Goal: Information Seeking & Learning: Learn about a topic

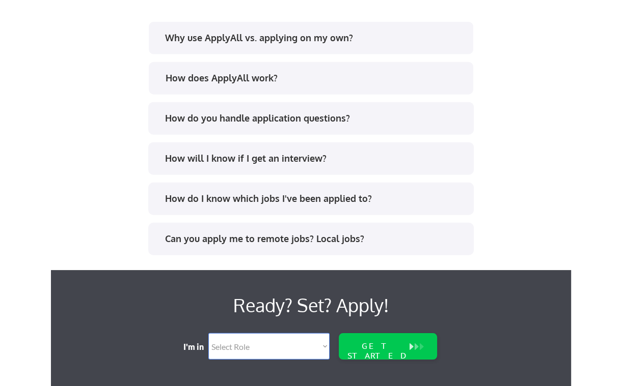
scroll to position [2088, 0]
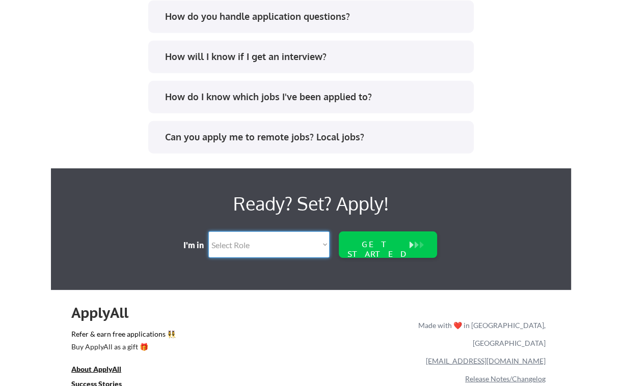
click at [258, 247] on select "Select Role Software Engineering Product Management Customer Success Sales UI/U…" at bounding box center [268, 245] width 121 height 26
select select ""marketing___comms""
click at [208, 232] on select "Select Role Software Engineering Product Management Customer Success Sales UI/U…" at bounding box center [268, 245] width 121 height 26
select select ""marketing___comms""
click at [387, 245] on div "GET STARTED" at bounding box center [377, 249] width 65 height 19
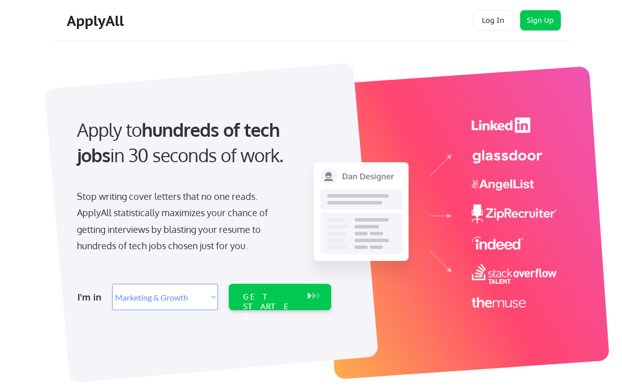
select select ""marketing___comms""
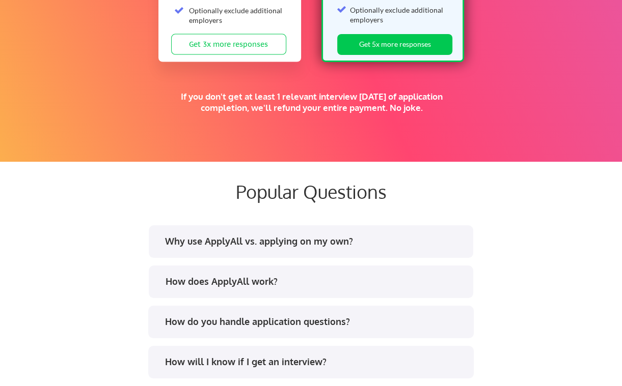
scroll to position [2159, 0]
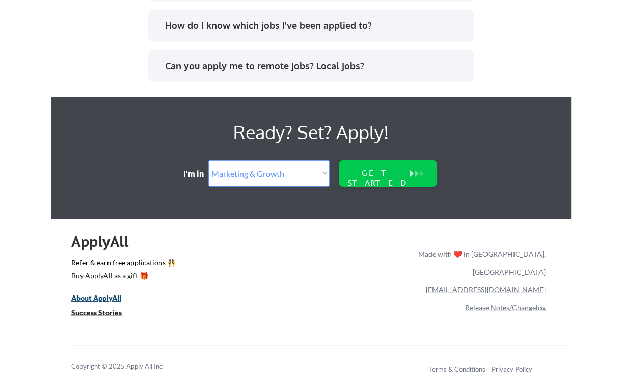
click at [98, 299] on u "About ApplyAll" at bounding box center [96, 298] width 50 height 9
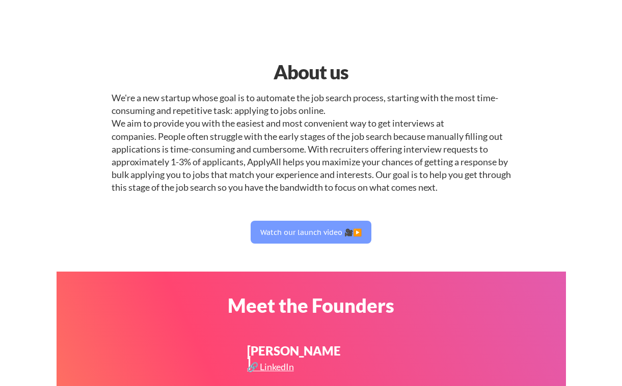
select select ""marketing___comms""
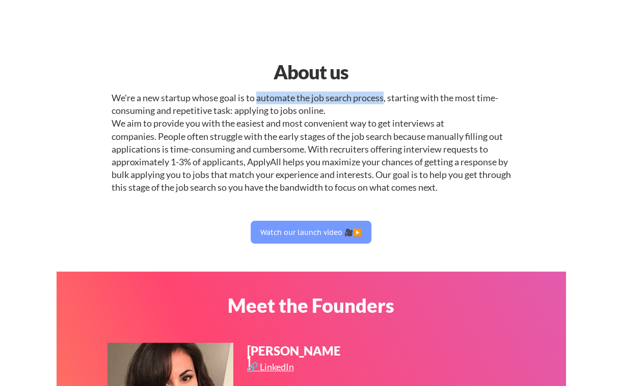
drag, startPoint x: 259, startPoint y: 97, endPoint x: 387, endPoint y: 98, distance: 127.8
click at [387, 98] on div "We're a new startup whose goal is to automate the job search process, starting …" at bounding box center [311, 143] width 399 height 103
copy div "automate the job search process"
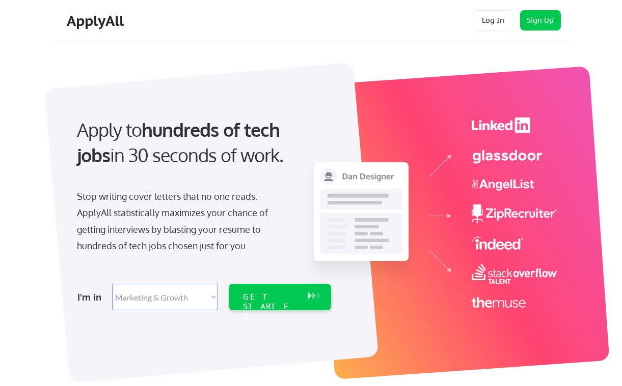
select select ""marketing___comms""
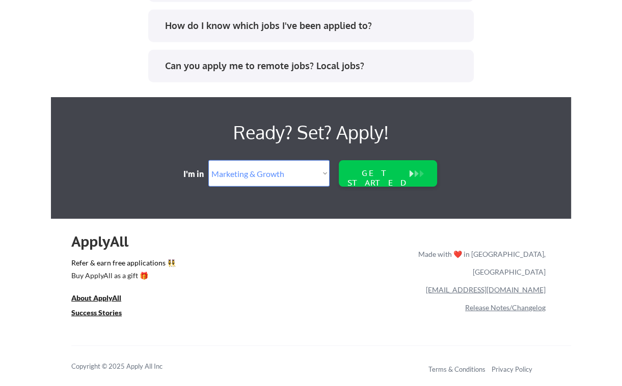
scroll to position [1599, 0]
